Goal: Use online tool/utility

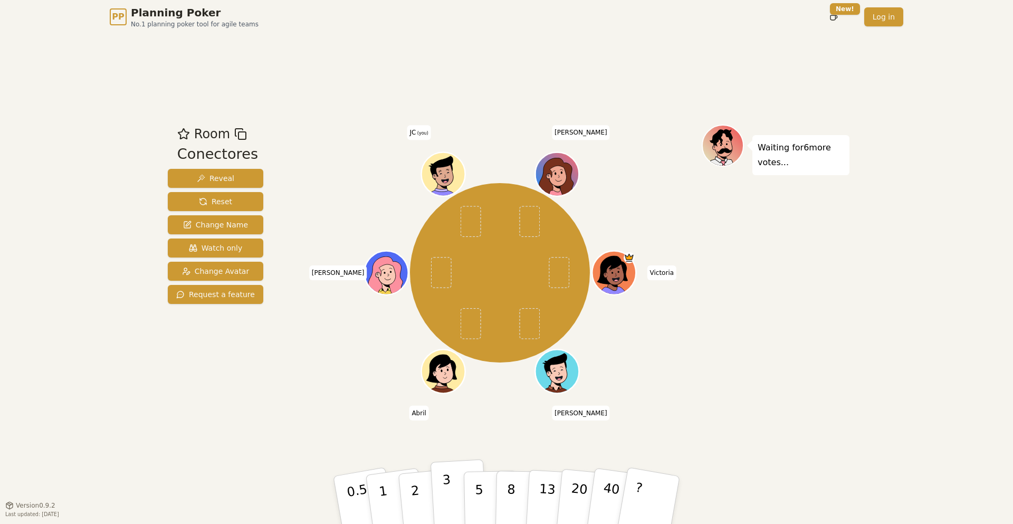
click at [441, 500] on button "3" at bounding box center [460, 500] width 58 height 82
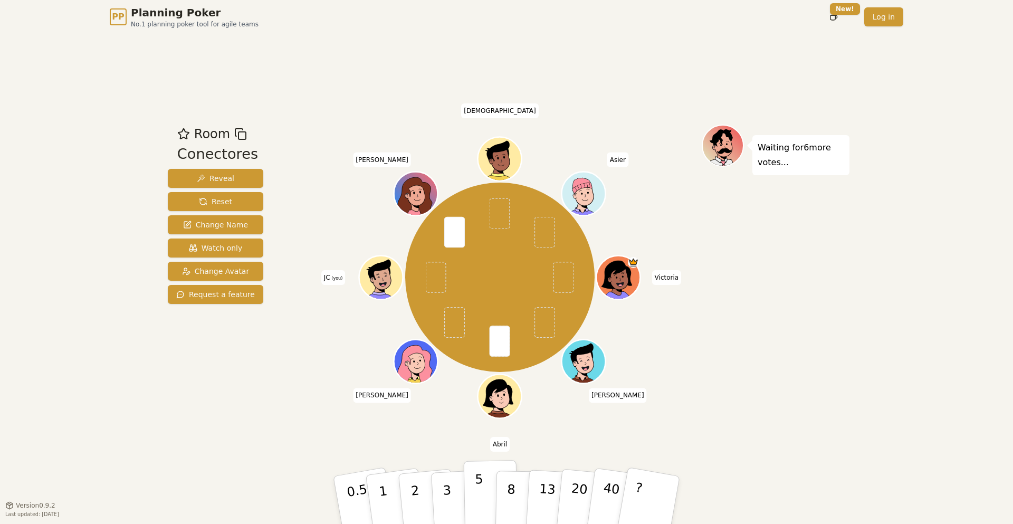
click at [479, 510] on p "5" at bounding box center [479, 500] width 9 height 57
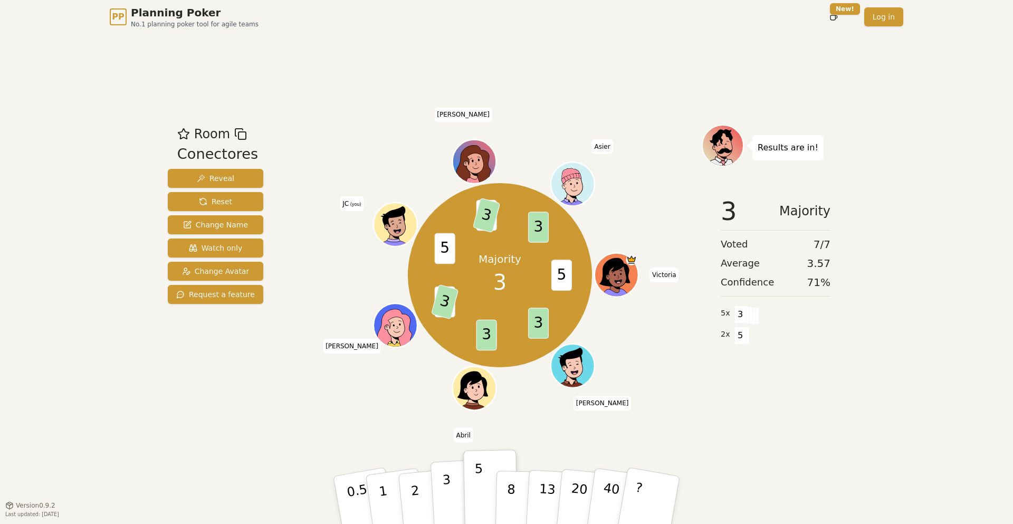
click at [443, 498] on button "3" at bounding box center [460, 500] width 58 height 82
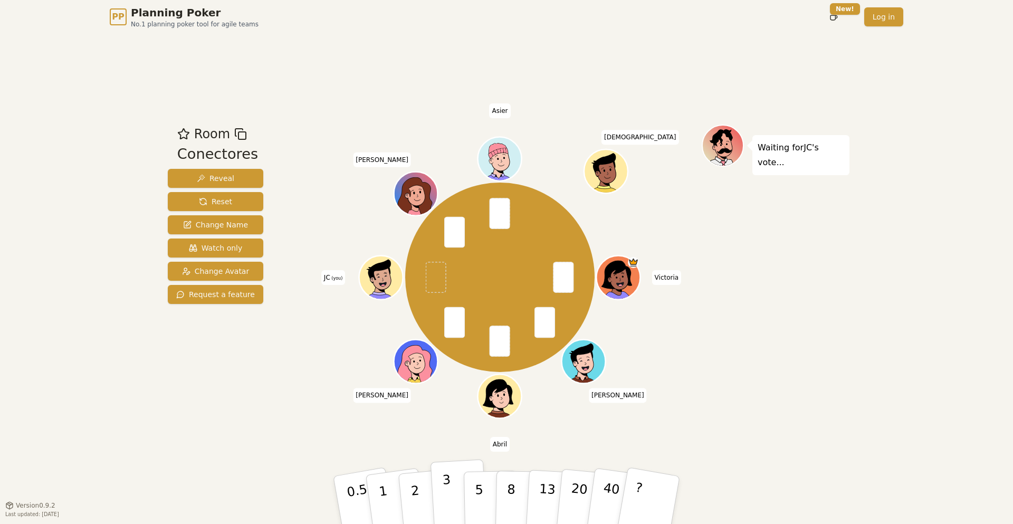
click at [453, 510] on button "3" at bounding box center [460, 500] width 58 height 82
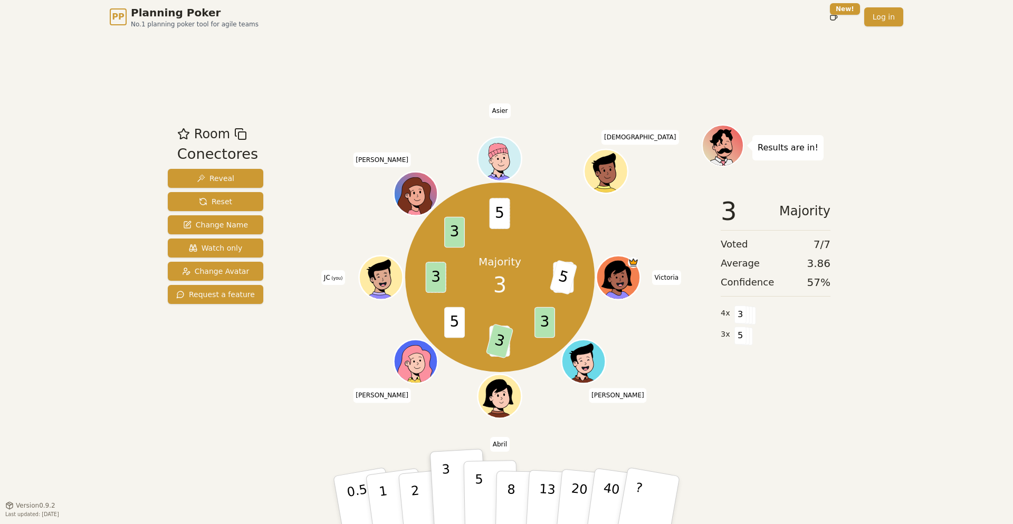
click at [487, 497] on button "5" at bounding box center [491, 500] width 54 height 80
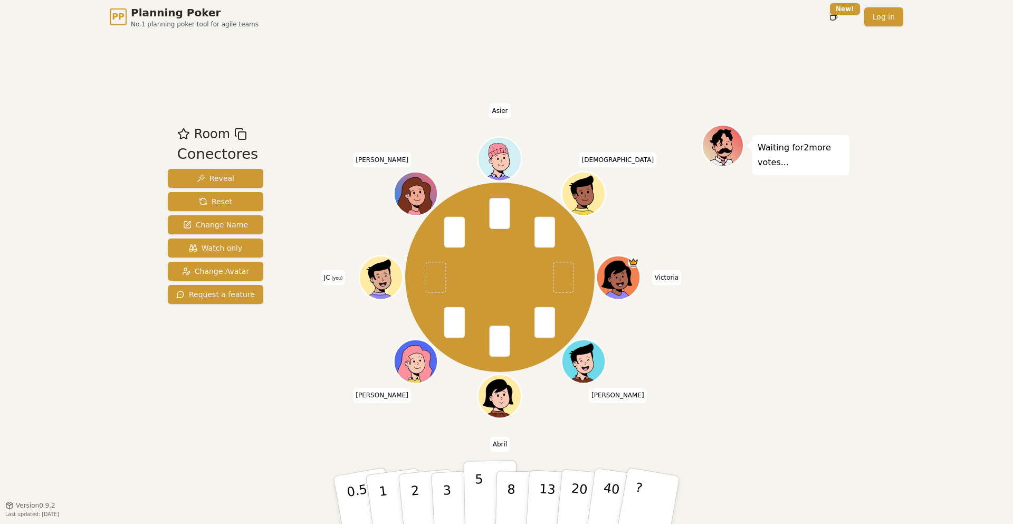
click at [470, 498] on button "5" at bounding box center [491, 500] width 54 height 80
click at [513, 501] on p "8" at bounding box center [511, 499] width 9 height 57
click at [485, 499] on button "5" at bounding box center [491, 500] width 54 height 80
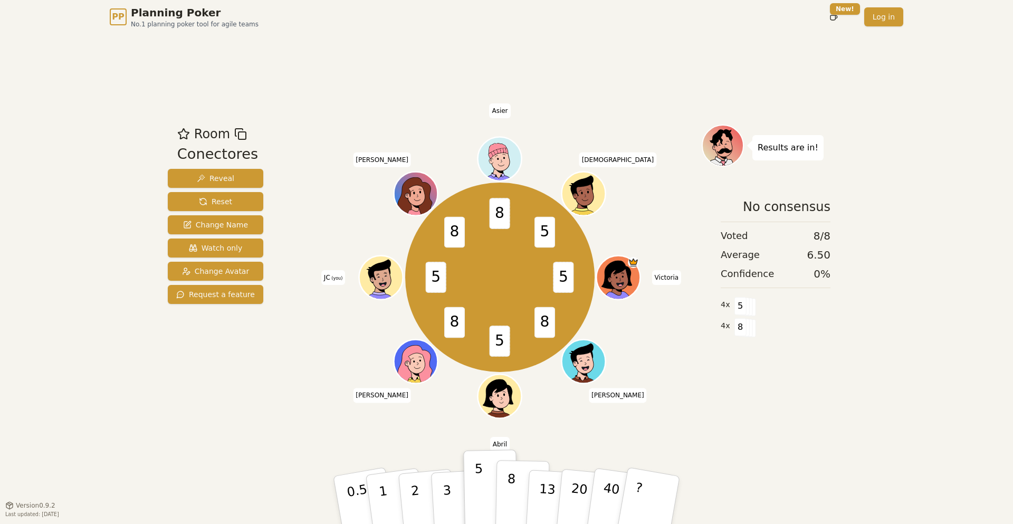
click at [514, 502] on button "8" at bounding box center [522, 500] width 54 height 80
